Goal: Task Accomplishment & Management: Manage account settings

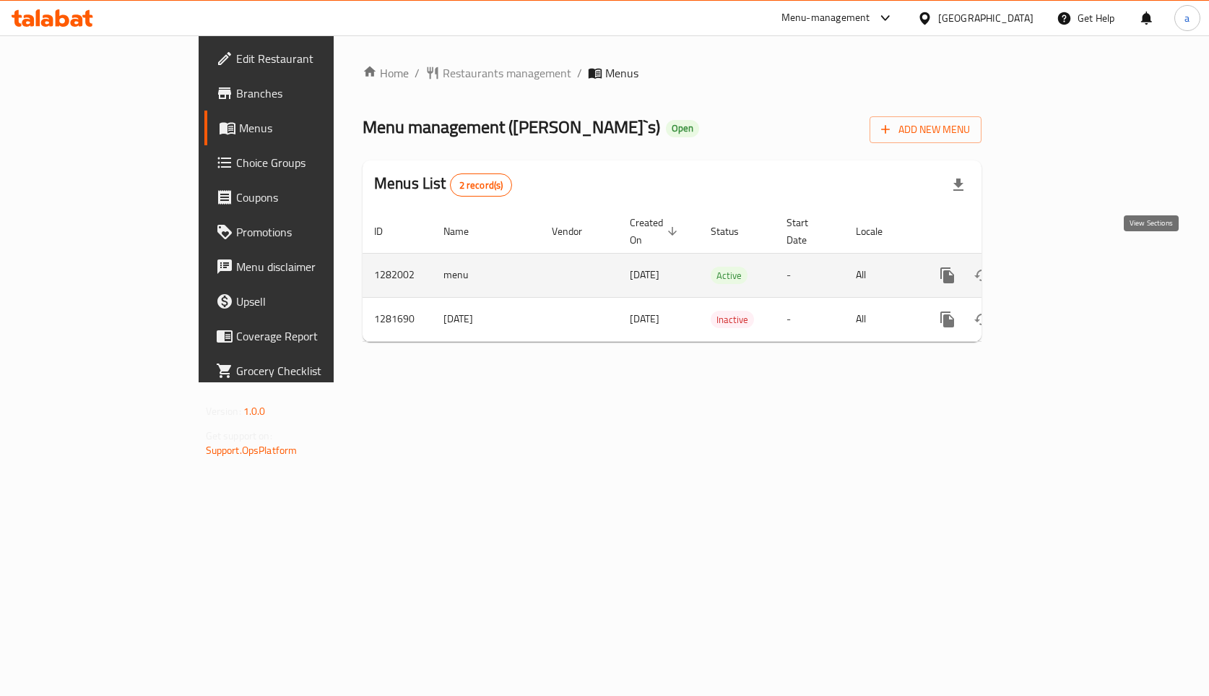
click at [1060, 267] on icon "enhanced table" at bounding box center [1051, 275] width 17 height 17
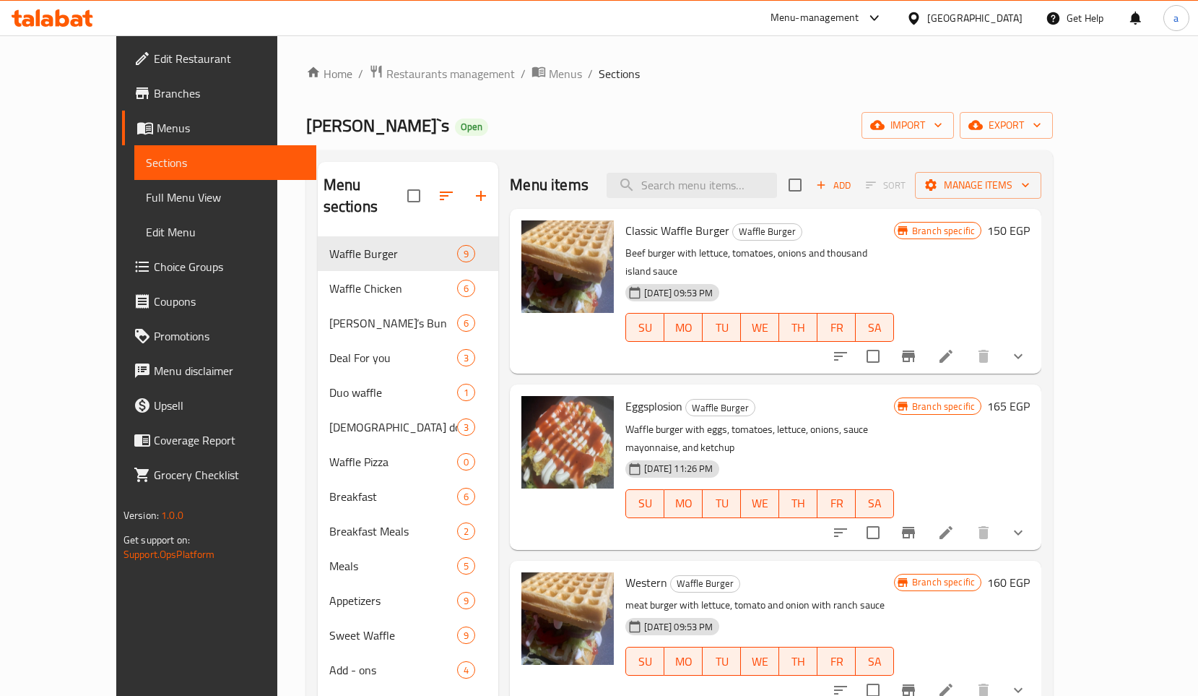
click at [601, 59] on div "Home / Restaurants management / Menus / Sections Joey`s Open import export Menu…" at bounding box center [679, 466] width 805 height 862
click at [704, 193] on input "search" at bounding box center [692, 185] width 170 height 25
paste input "Onion Rings"
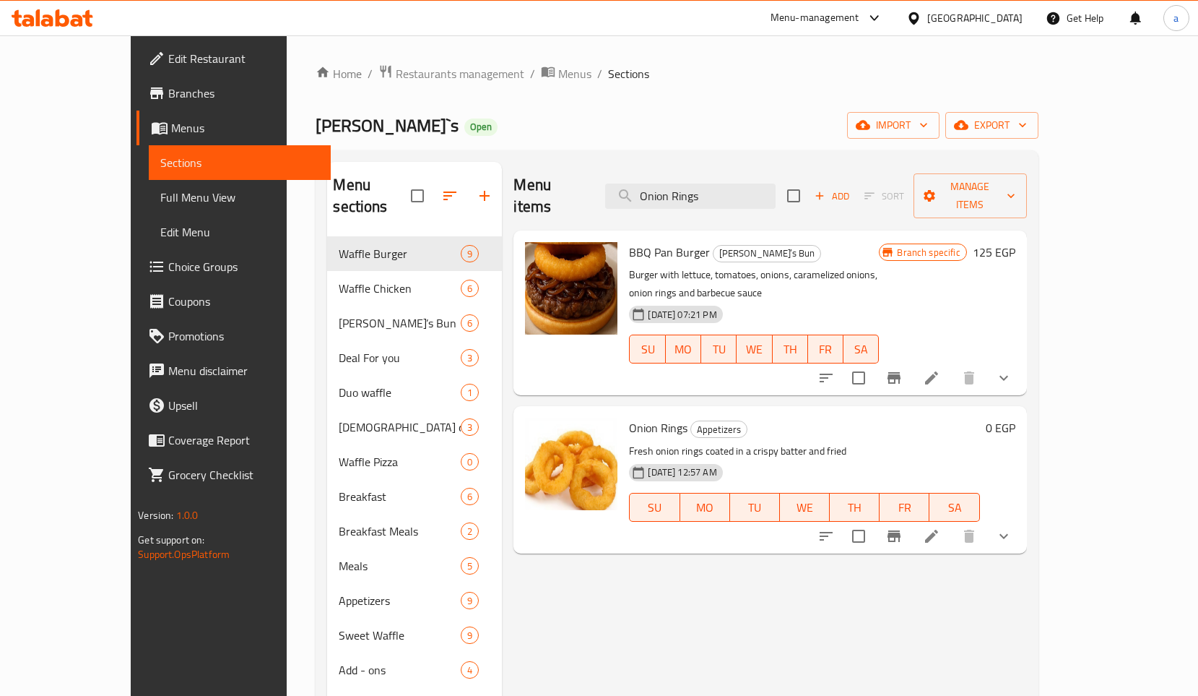
type input "Onion Rings"
click at [938, 529] on icon at bounding box center [931, 535] width 13 height 13
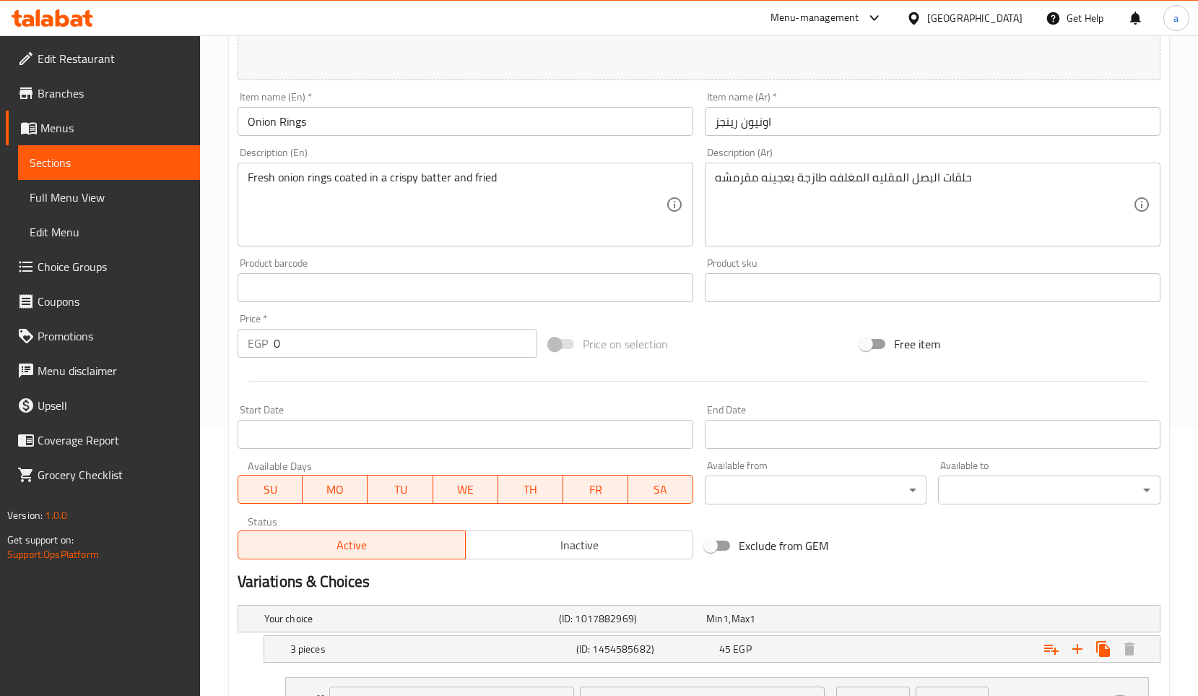
scroll to position [394, 0]
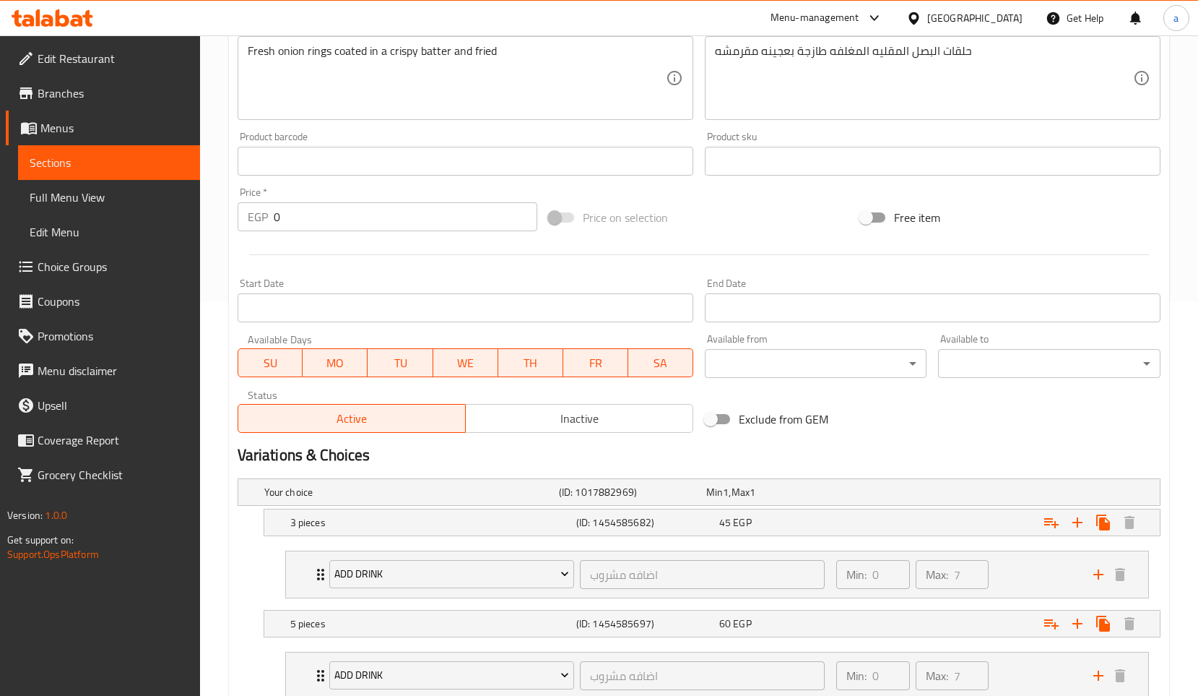
click at [821, 454] on h2 "Variations & Choices" at bounding box center [699, 455] width 923 height 22
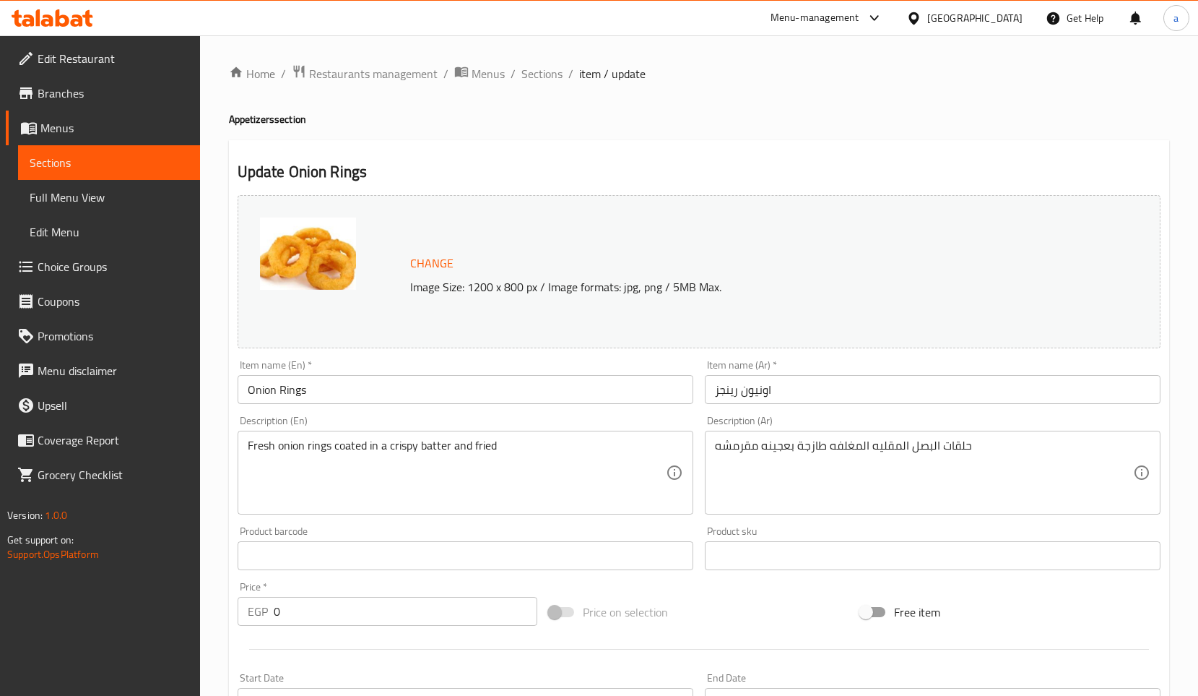
click at [61, 96] on span "Branches" at bounding box center [113, 93] width 151 height 17
